Goal: Task Accomplishment & Management: Use online tool/utility

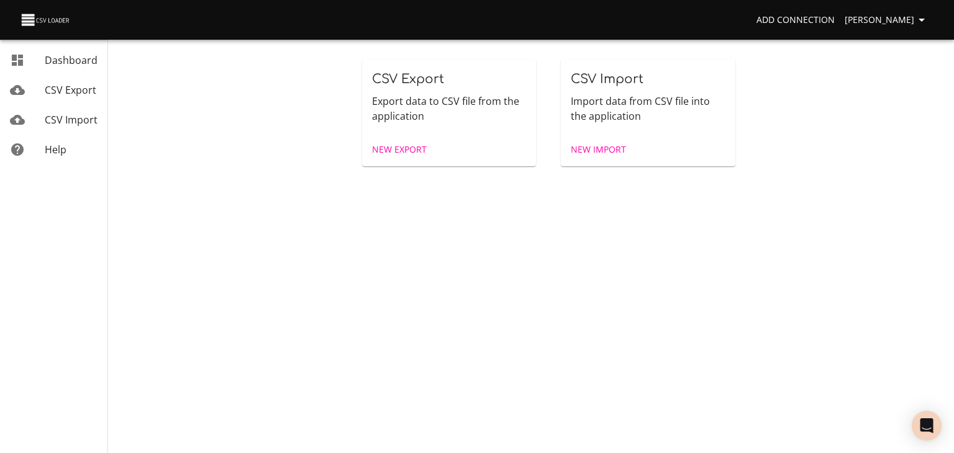
click at [70, 127] on span "CSV Import" at bounding box center [71, 120] width 53 height 14
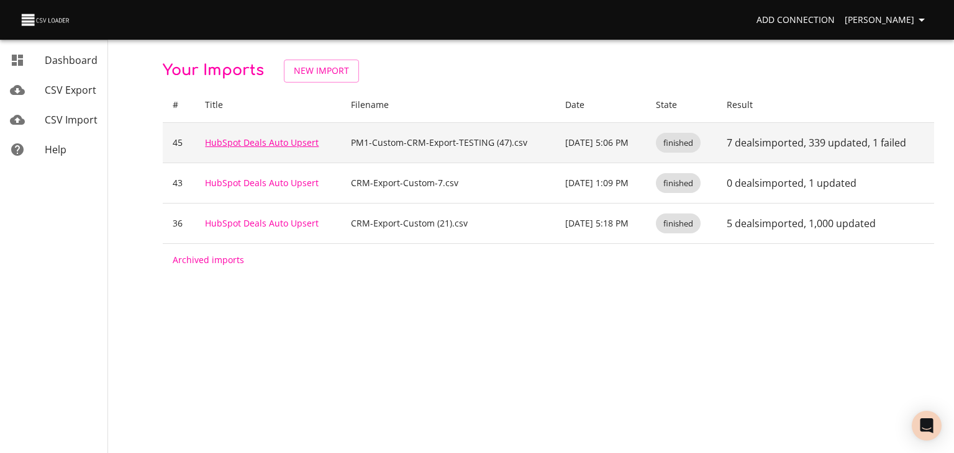
click at [237, 148] on link "HubSpot Deals Auto Upsert" at bounding box center [262, 143] width 114 height 12
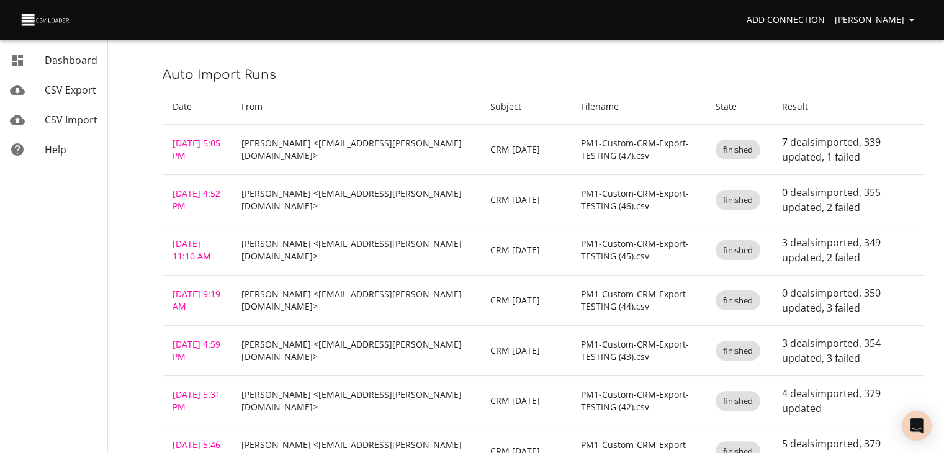
scroll to position [248, 0]
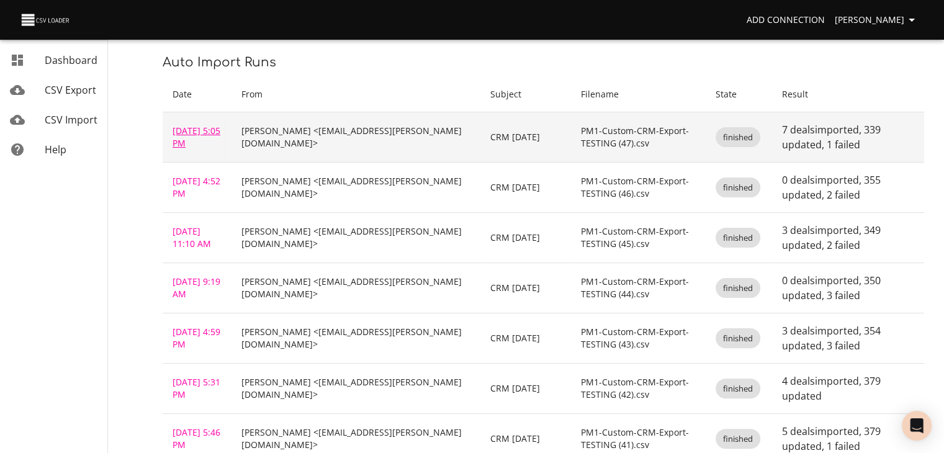
click at [186, 149] on link "[DATE] 5:05 PM" at bounding box center [197, 137] width 48 height 24
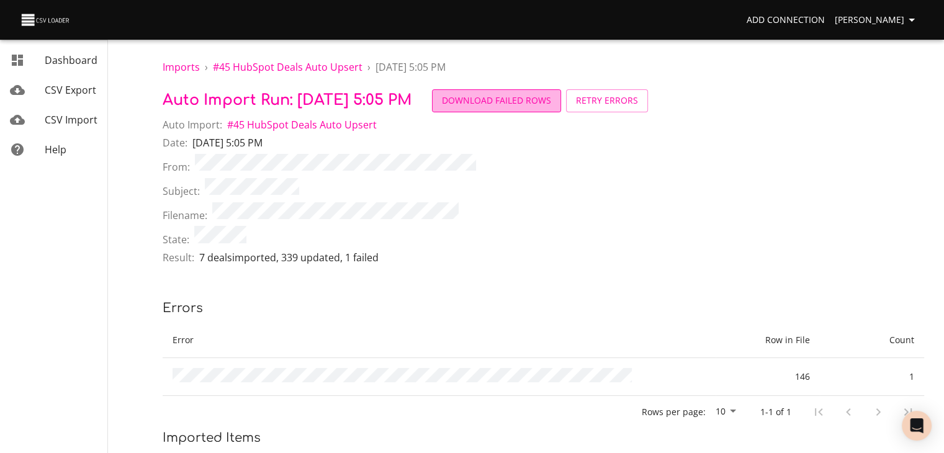
click at [561, 112] on button "Download Failed Rows" at bounding box center [496, 100] width 129 height 23
